Goal: Task Accomplishment & Management: Use online tool/utility

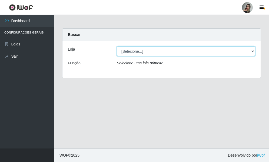
click at [252, 51] on select "[Selecione...] Supermercado Sao Francisco - Amarante" at bounding box center [186, 51] width 139 height 9
select select "383"
click at [117, 47] on select "[Selecione...] Supermercado Sao Francisco - Amarante" at bounding box center [186, 51] width 139 height 9
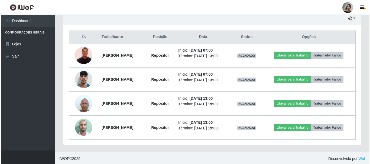
scroll to position [195, 0]
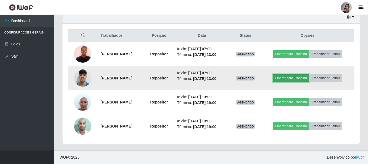
click at [269, 78] on button "Liberar para Trabalho" at bounding box center [291, 78] width 37 height 8
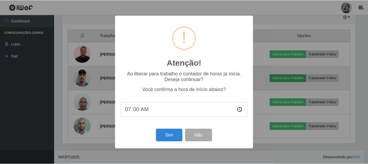
scroll to position [112, 295]
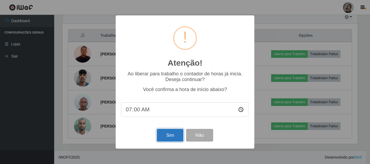
click at [168, 136] on button "Sim" at bounding box center [170, 135] width 26 height 13
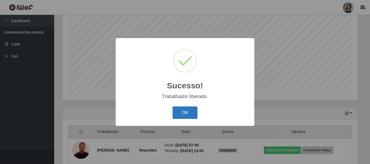
click at [185, 113] on button "OK" at bounding box center [184, 113] width 25 height 13
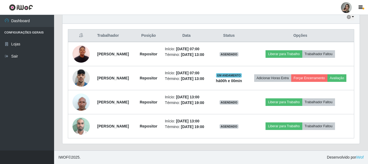
scroll to position [200, 0]
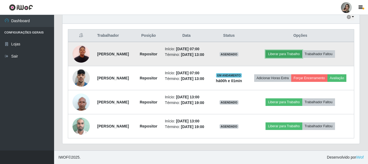
click at [269, 51] on button "Liberar para Trabalho" at bounding box center [284, 54] width 37 height 8
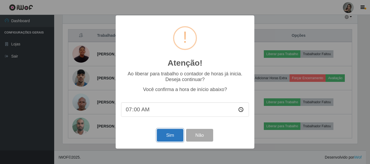
click at [175, 137] on button "Sim" at bounding box center [170, 135] width 26 height 13
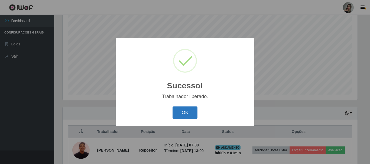
click at [181, 112] on button "OK" at bounding box center [184, 113] width 25 height 13
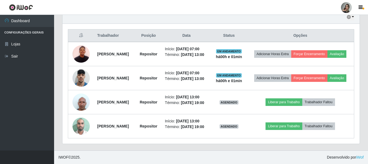
scroll to position [211, 0]
